Goal: Use online tool/utility: Utilize a website feature to perform a specific function

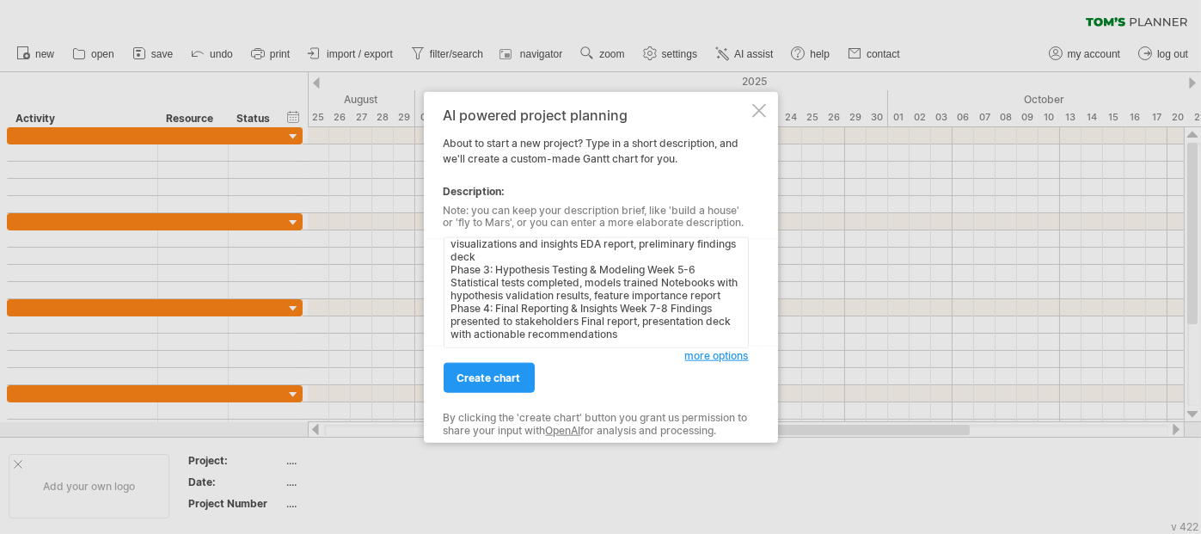
scroll to position [97, 0]
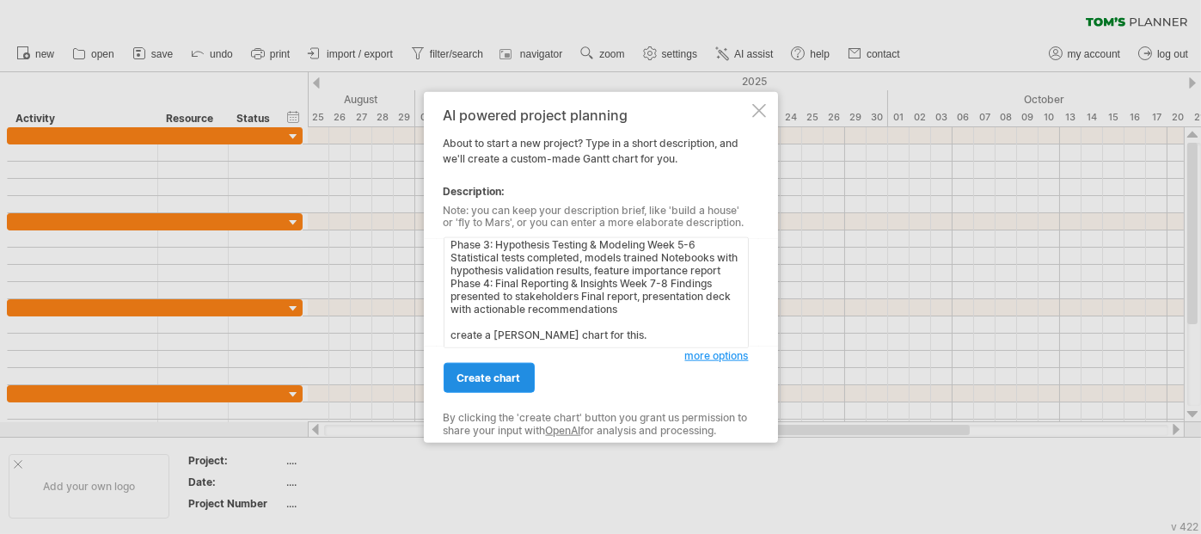
type textarea "Phase Duration Milestones Deliverables Phase 1: Data Acquisition & Prep Week 1-…"
click at [491, 372] on span "create chart" at bounding box center [490, 378] width 64 height 13
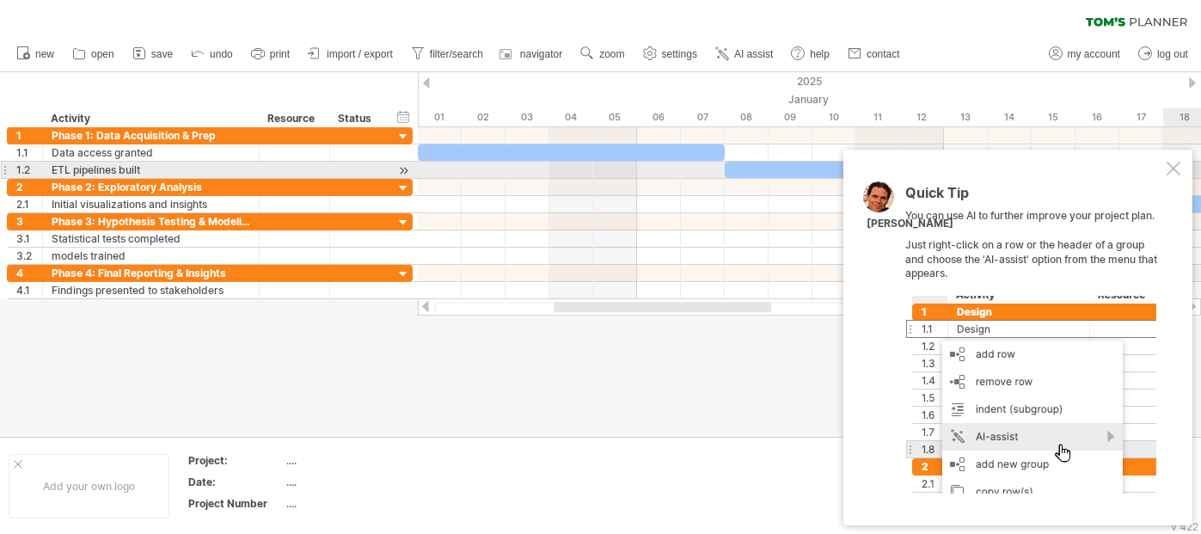
click at [1178, 167] on div at bounding box center [1174, 169] width 14 height 14
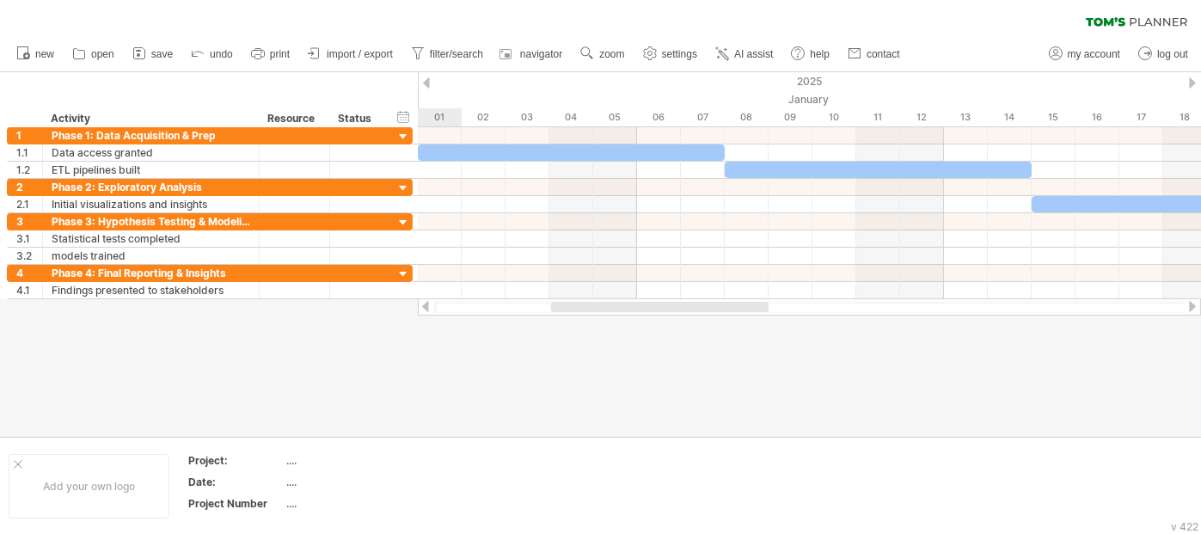
click at [659, 307] on div at bounding box center [660, 307] width 218 height 10
click at [161, 62] on link "save" at bounding box center [153, 54] width 50 height 22
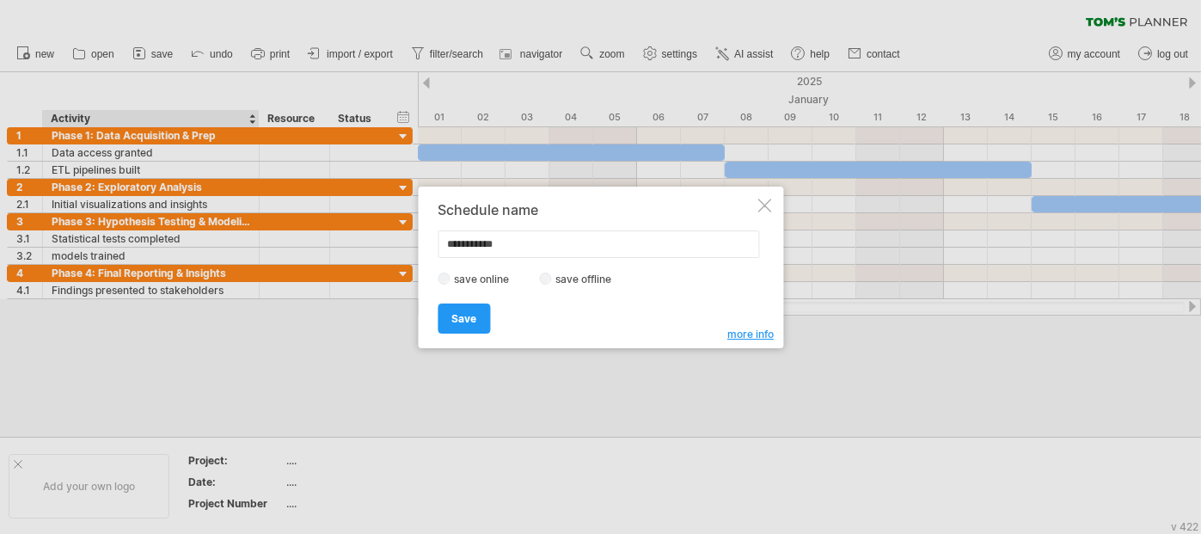
click at [560, 277] on label "save offline" at bounding box center [588, 279] width 75 height 13
click at [545, 238] on input "**********" at bounding box center [599, 244] width 322 height 28
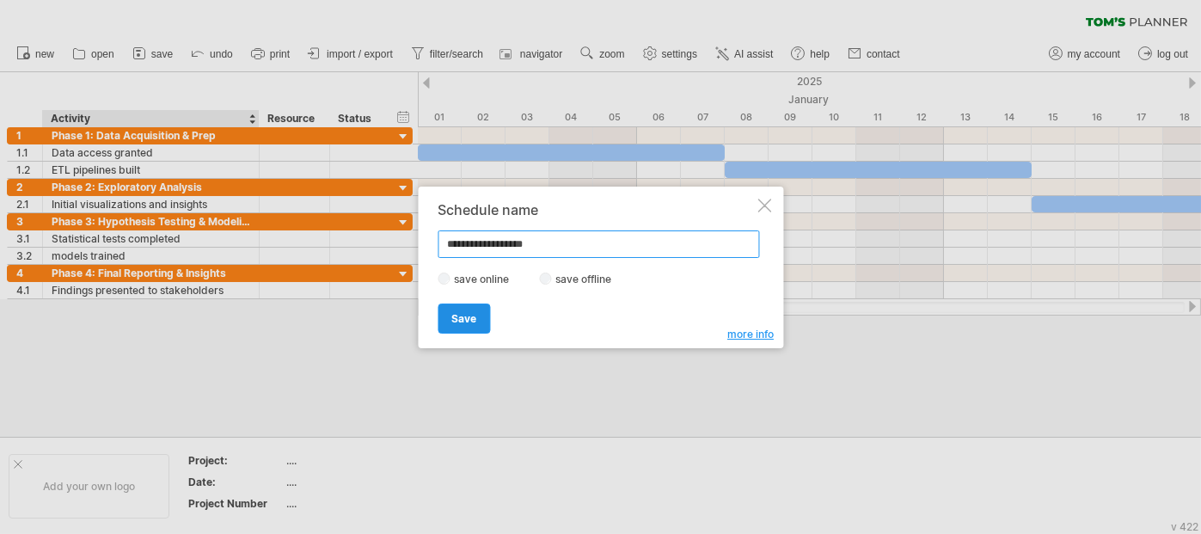
type input "**********"
click at [449, 330] on link "Save" at bounding box center [464, 319] width 52 height 30
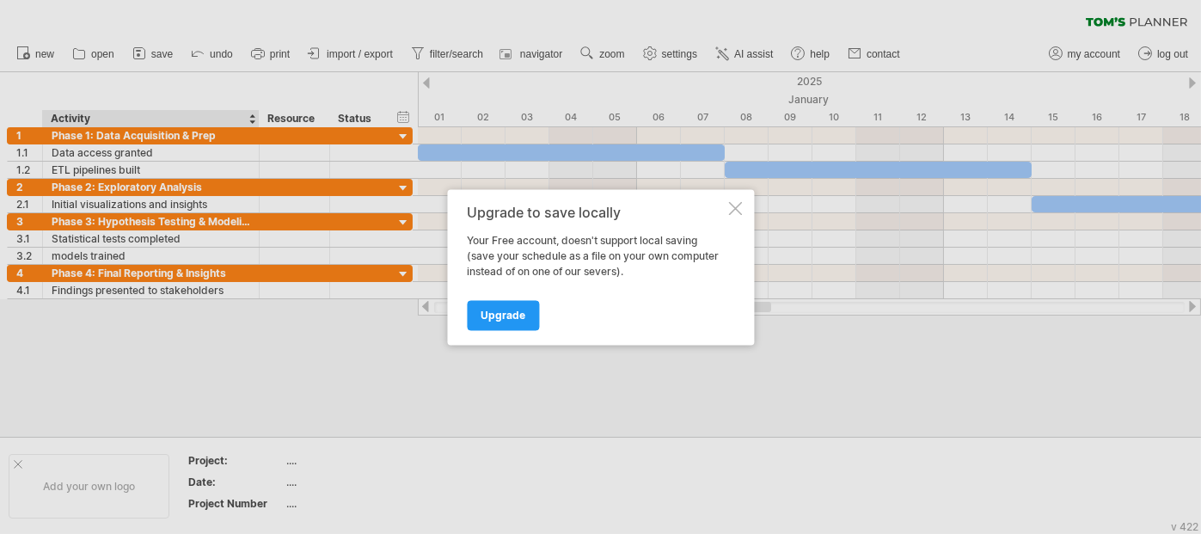
click at [449, 330] on div "Upgrade to save locally Your Free account, doesn't support local saving (save y…" at bounding box center [600, 267] width 307 height 156
click at [732, 214] on div at bounding box center [735, 208] width 14 height 14
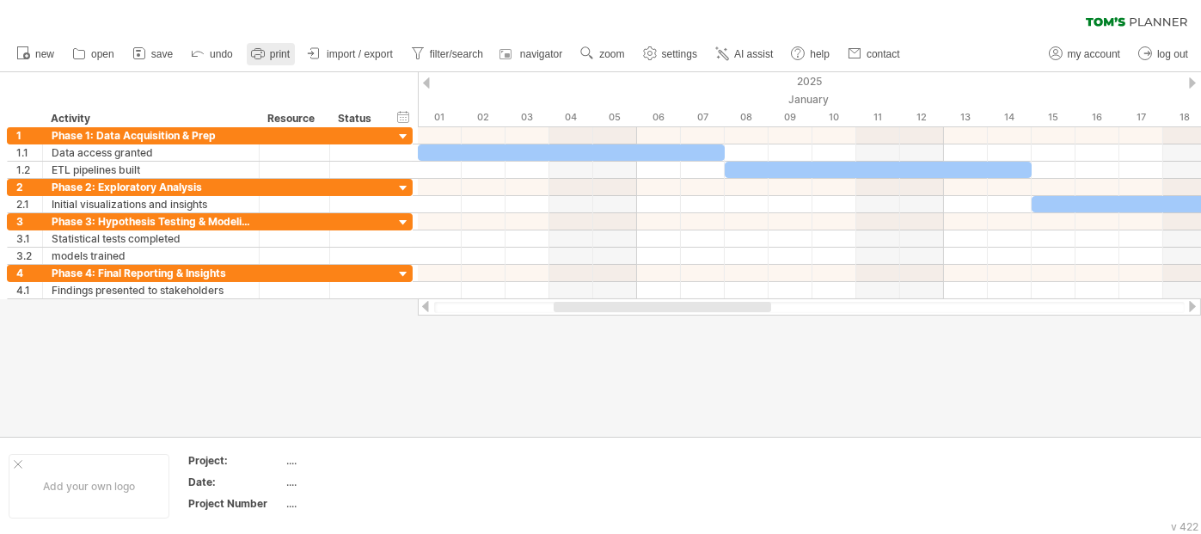
click at [263, 56] on icon at bounding box center [257, 54] width 13 height 7
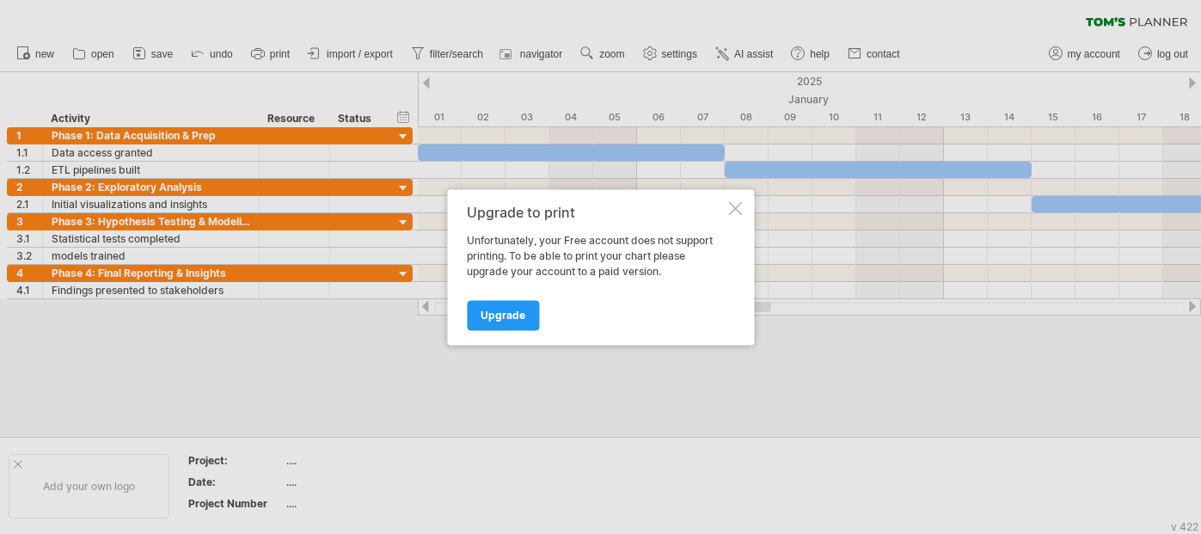
click at [731, 208] on div at bounding box center [735, 208] width 14 height 14
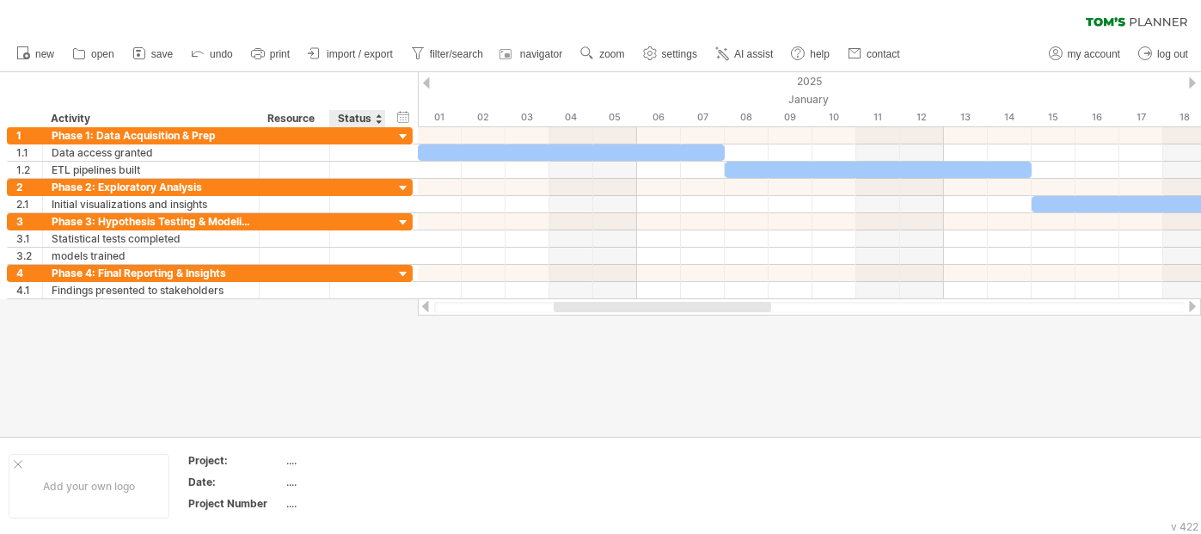
click at [362, 65] on ul "new open" at bounding box center [458, 54] width 900 height 36
click at [378, 54] on span "import / export" at bounding box center [360, 54] width 66 height 12
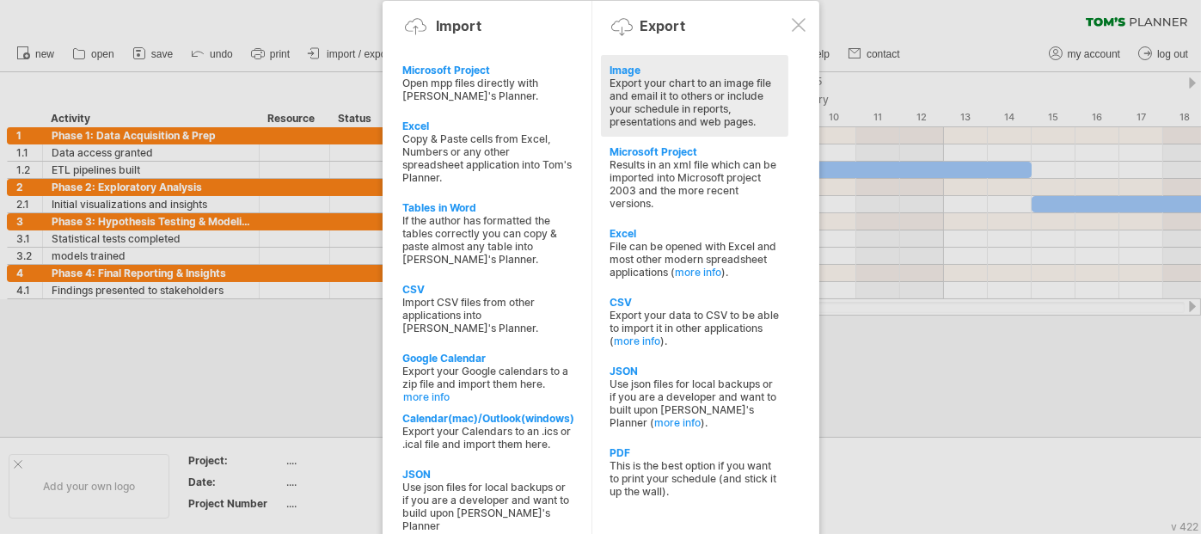
click at [685, 107] on div "Export your chart to an image file and email it to others or include your sched…" at bounding box center [695, 103] width 170 height 52
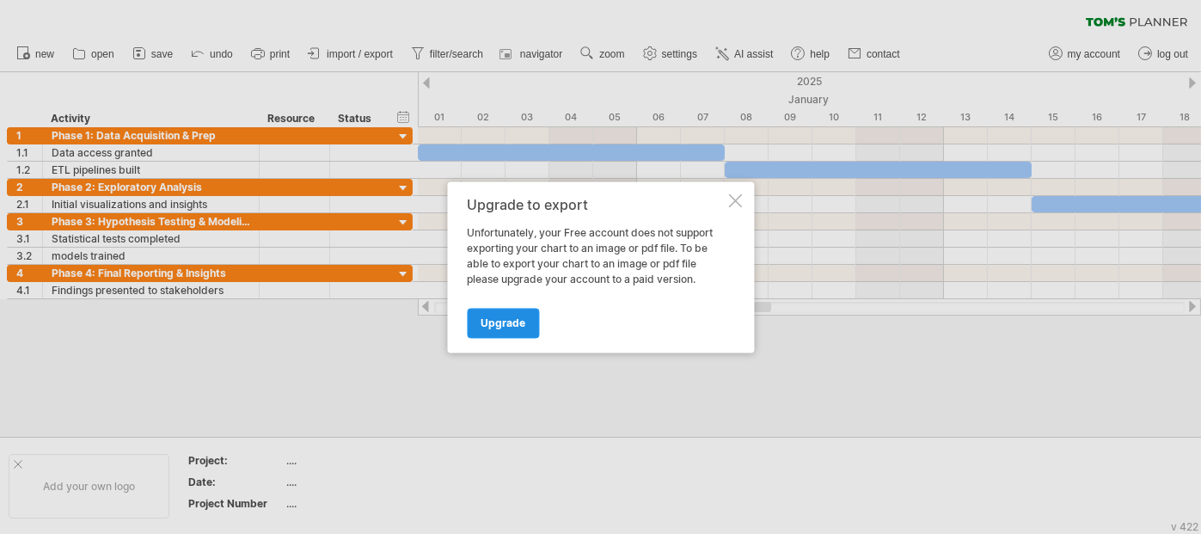
click at [512, 330] on link "Upgrade" at bounding box center [503, 323] width 72 height 30
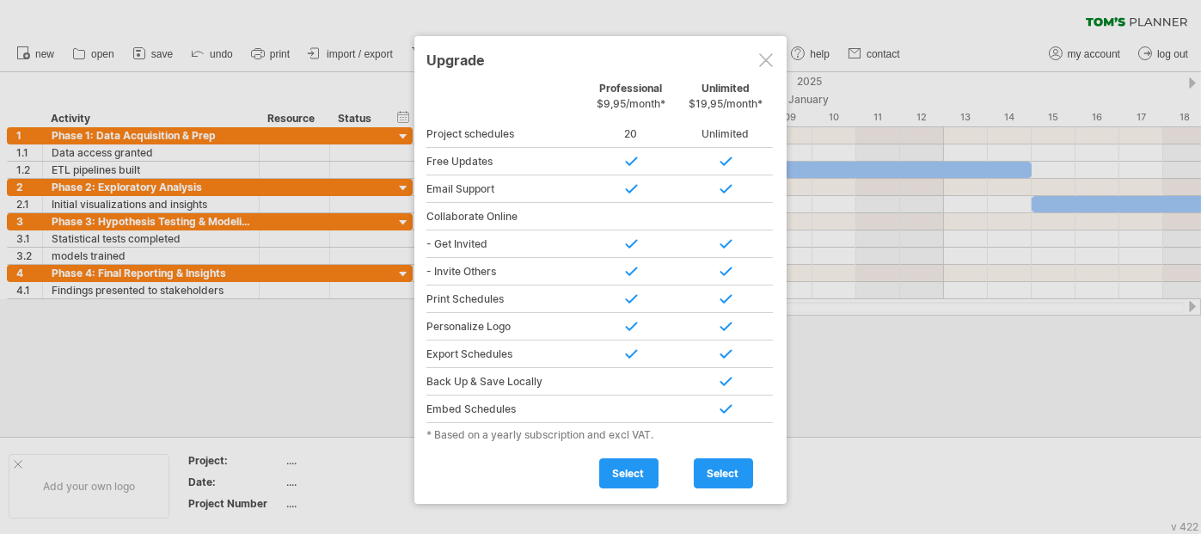
click at [763, 56] on div at bounding box center [766, 60] width 14 height 14
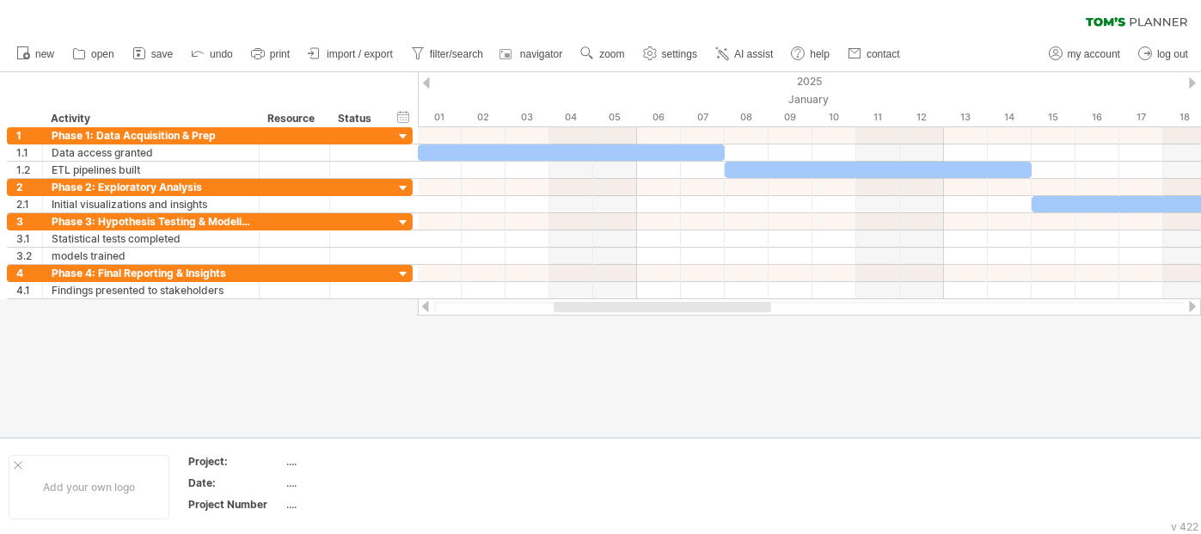
click at [589, 342] on div at bounding box center [600, 254] width 1201 height 365
drag, startPoint x: 645, startPoint y: 313, endPoint x: 552, endPoint y: 323, distance: 93.5
click at [552, 323] on div "Trying to reach [DOMAIN_NAME] Connected again... 0% clear filter new 1" at bounding box center [600, 267] width 1201 height 534
click at [57, 485] on div "Add your own logo" at bounding box center [89, 487] width 161 height 65
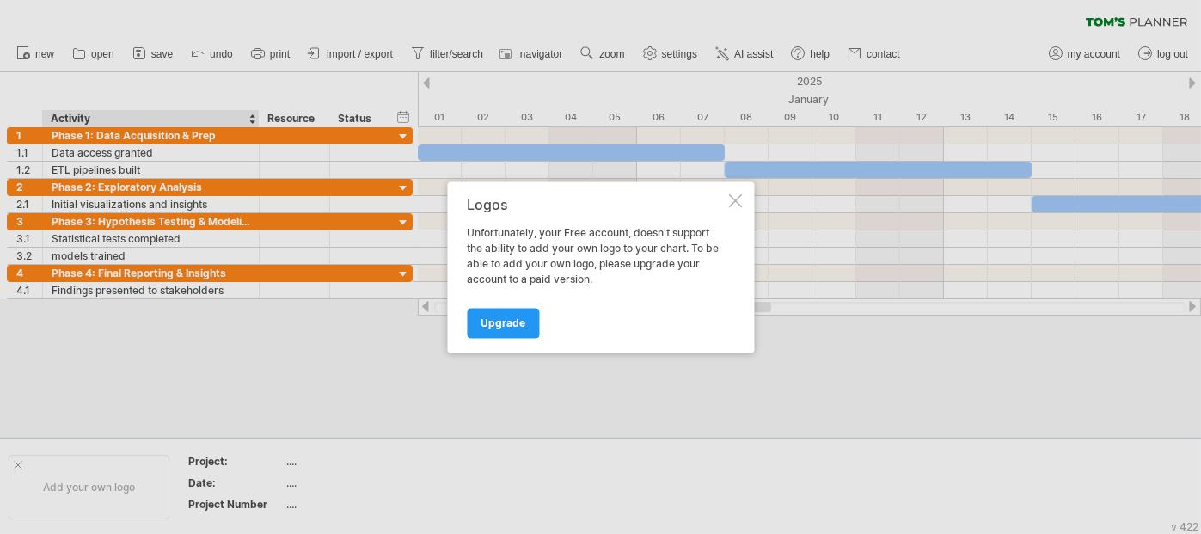
click at [740, 200] on div at bounding box center [735, 201] width 14 height 14
